Goal: Information Seeking & Learning: Compare options

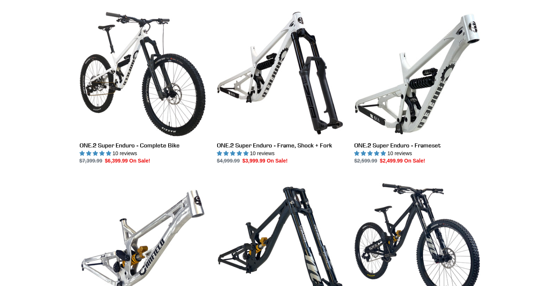
scroll to position [206, 0]
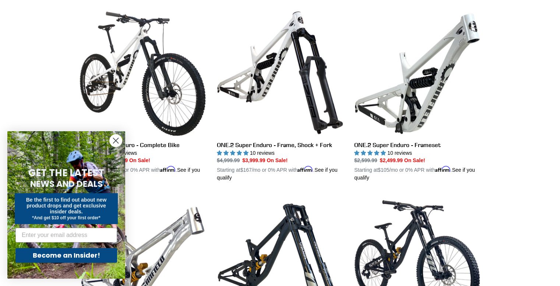
click at [116, 137] on circle "Close dialog" at bounding box center [116, 140] width 12 height 12
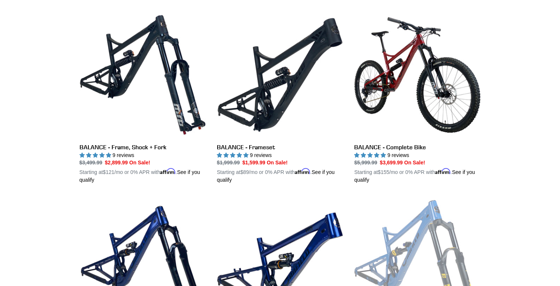
scroll to position [575, 0]
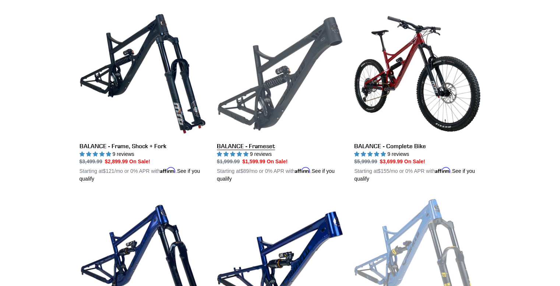
click at [265, 143] on link "BALANCE - Frameset" at bounding box center [280, 96] width 126 height 172
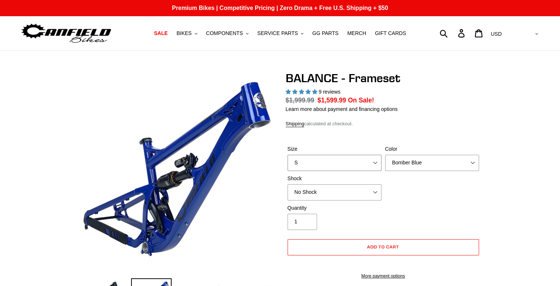
select select "highest-rating"
click at [336, 166] on select "S M L XL" at bounding box center [335, 163] width 94 height 16
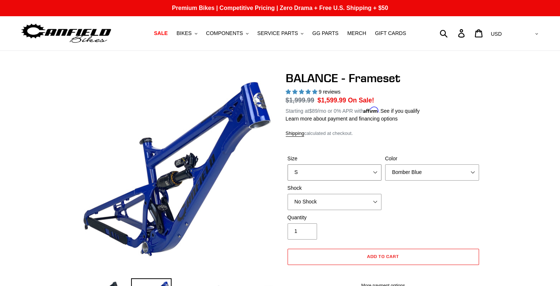
select select "L"
click at [288, 164] on select "S M L XL" at bounding box center [335, 172] width 94 height 16
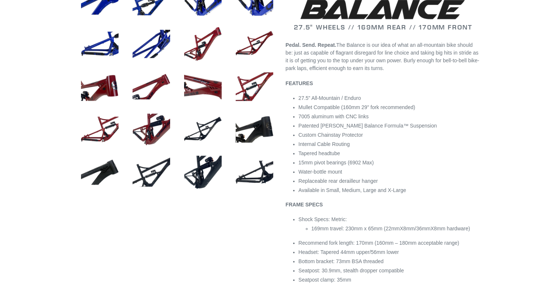
scroll to position [340, 0]
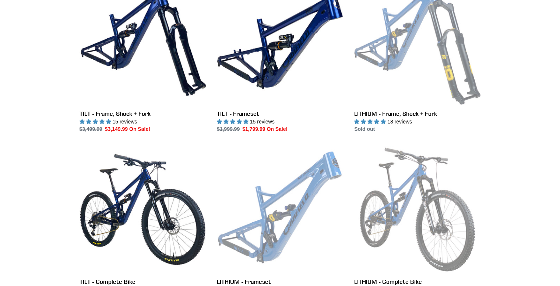
scroll to position [740, 0]
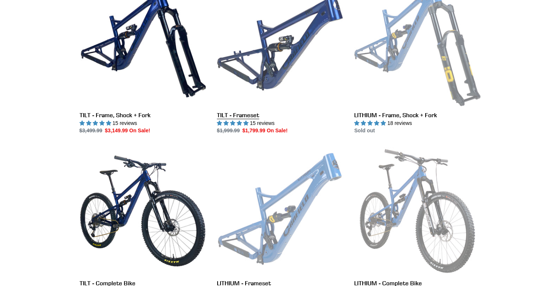
click at [235, 110] on link "TILT - Frameset" at bounding box center [280, 56] width 126 height 155
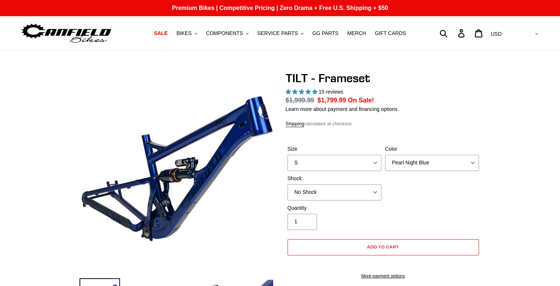
select select "highest-rating"
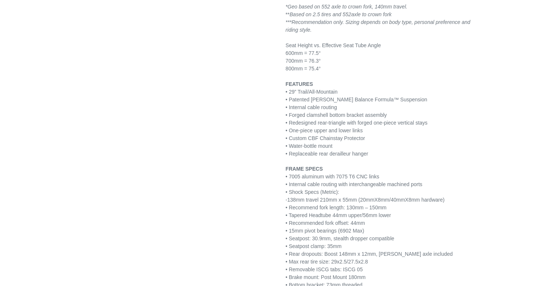
scroll to position [859, 0]
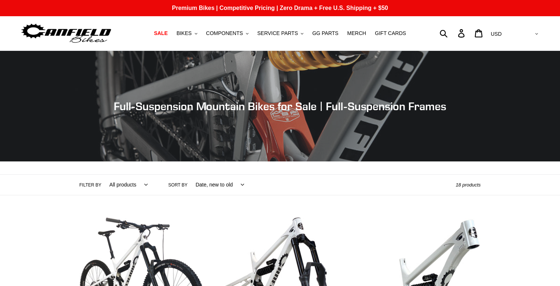
scroll to position [740, 0]
